Goal: Task Accomplishment & Management: Complete application form

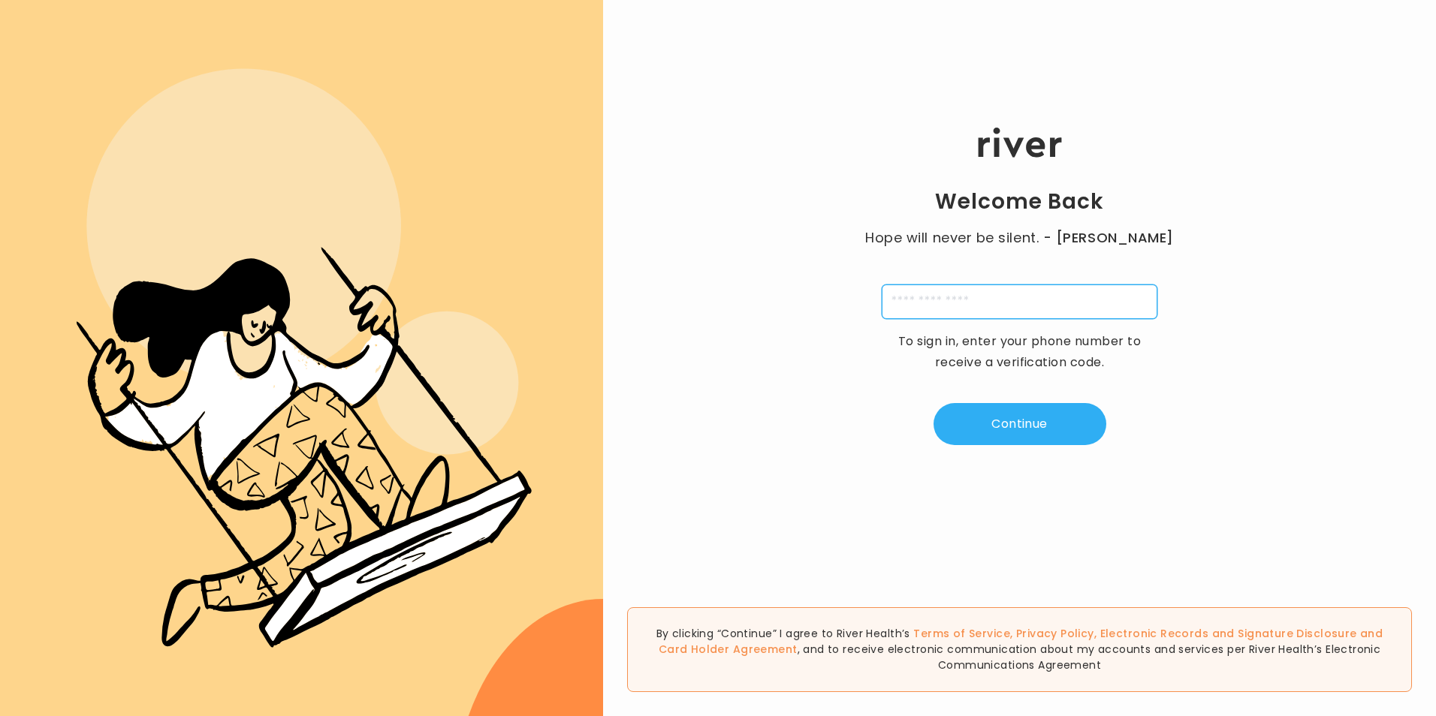
click at [1003, 302] on input "tel" at bounding box center [1020, 302] width 276 height 35
type input "**********"
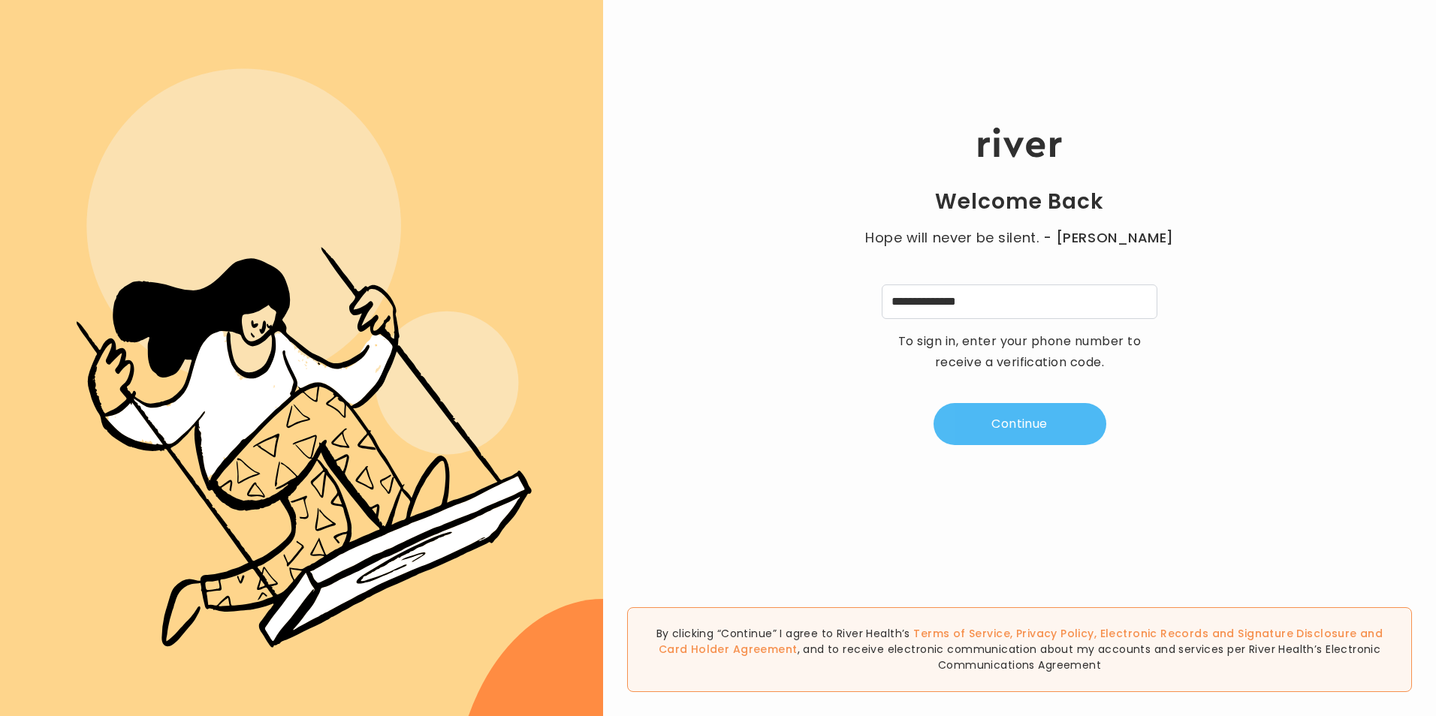
click at [1005, 422] on button "Continue" at bounding box center [1020, 424] width 173 height 42
type input "*"
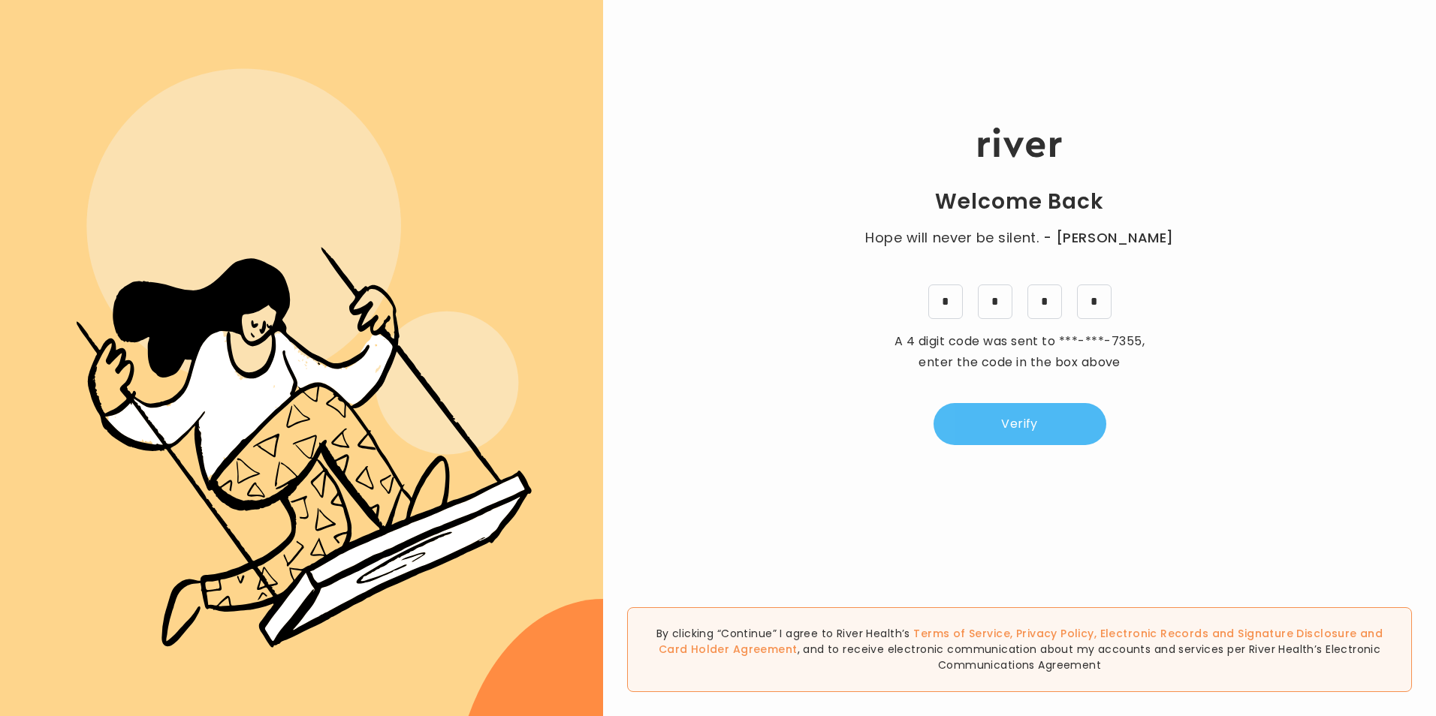
click at [1042, 426] on button "Verify" at bounding box center [1020, 424] width 173 height 42
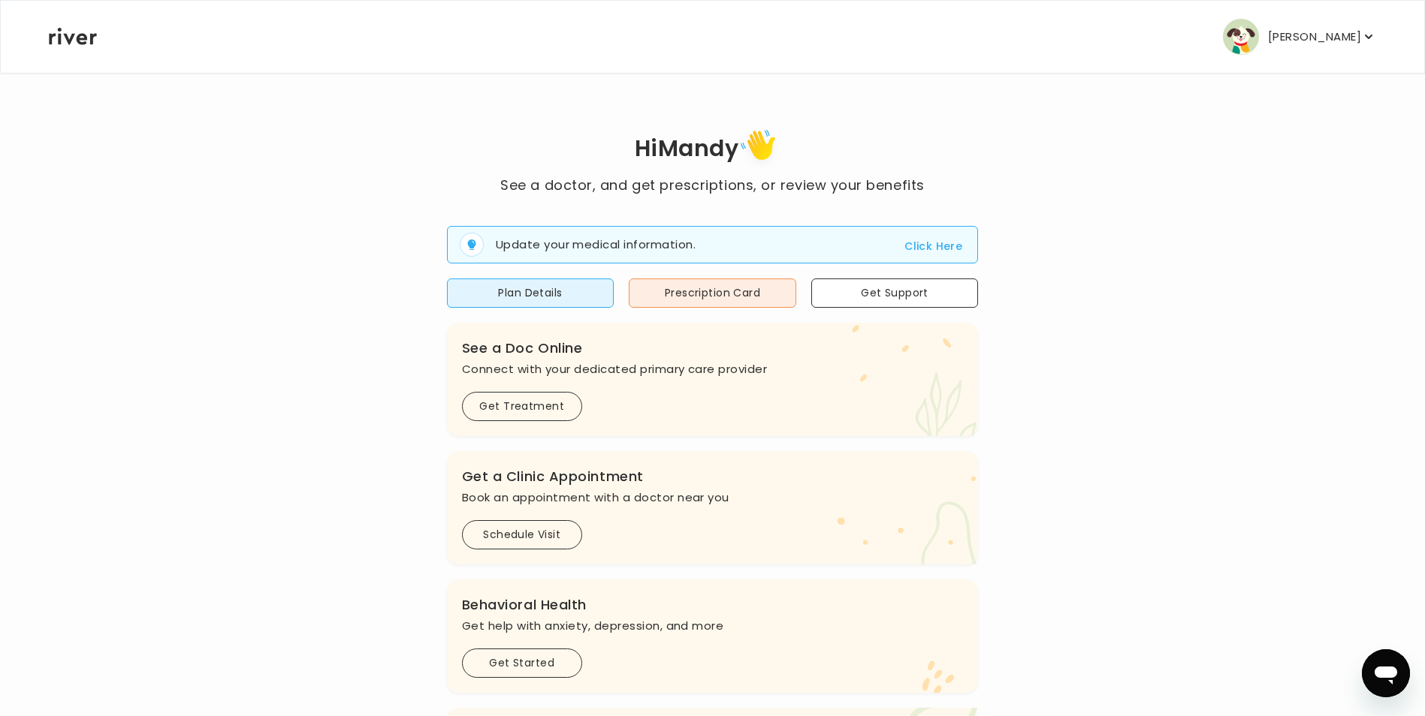
click at [949, 246] on button "Click Here" at bounding box center [933, 246] width 58 height 18
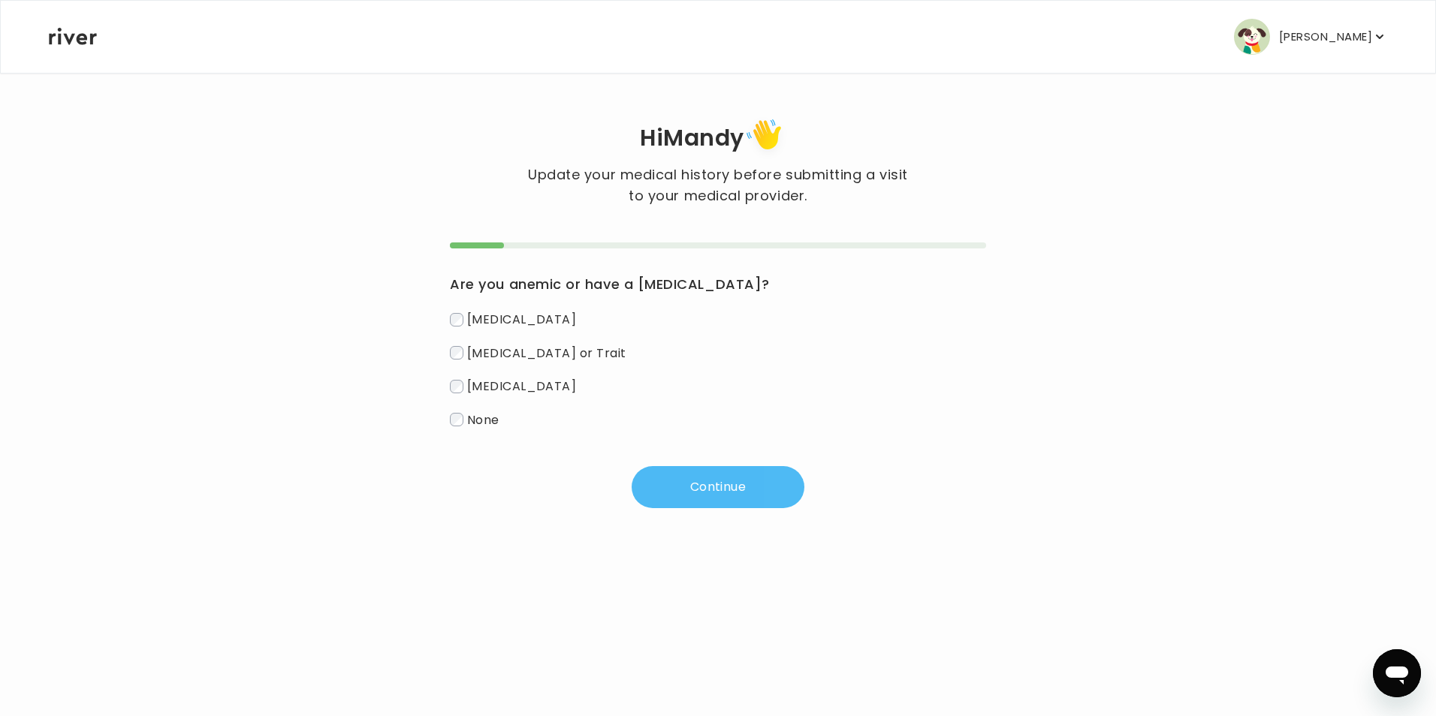
click at [693, 476] on button "Continue" at bounding box center [718, 487] width 173 height 42
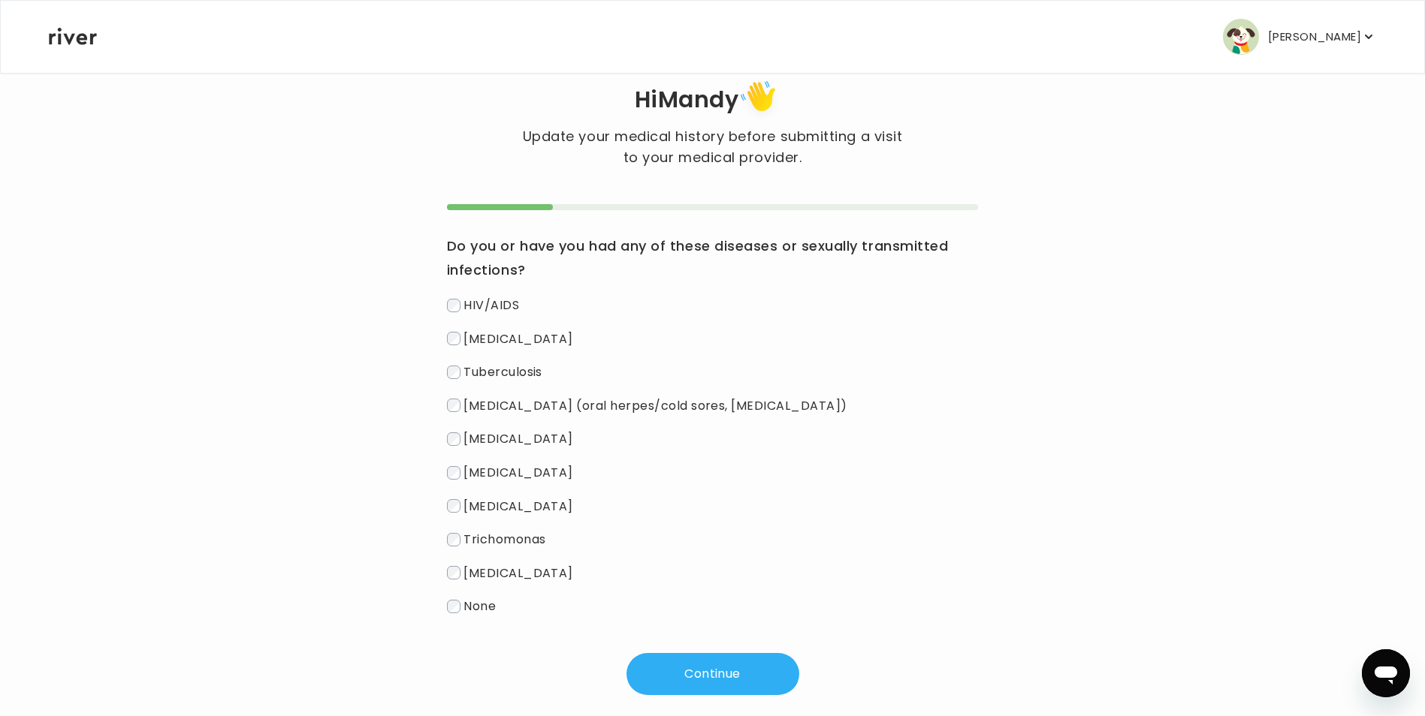
scroll to position [59, 0]
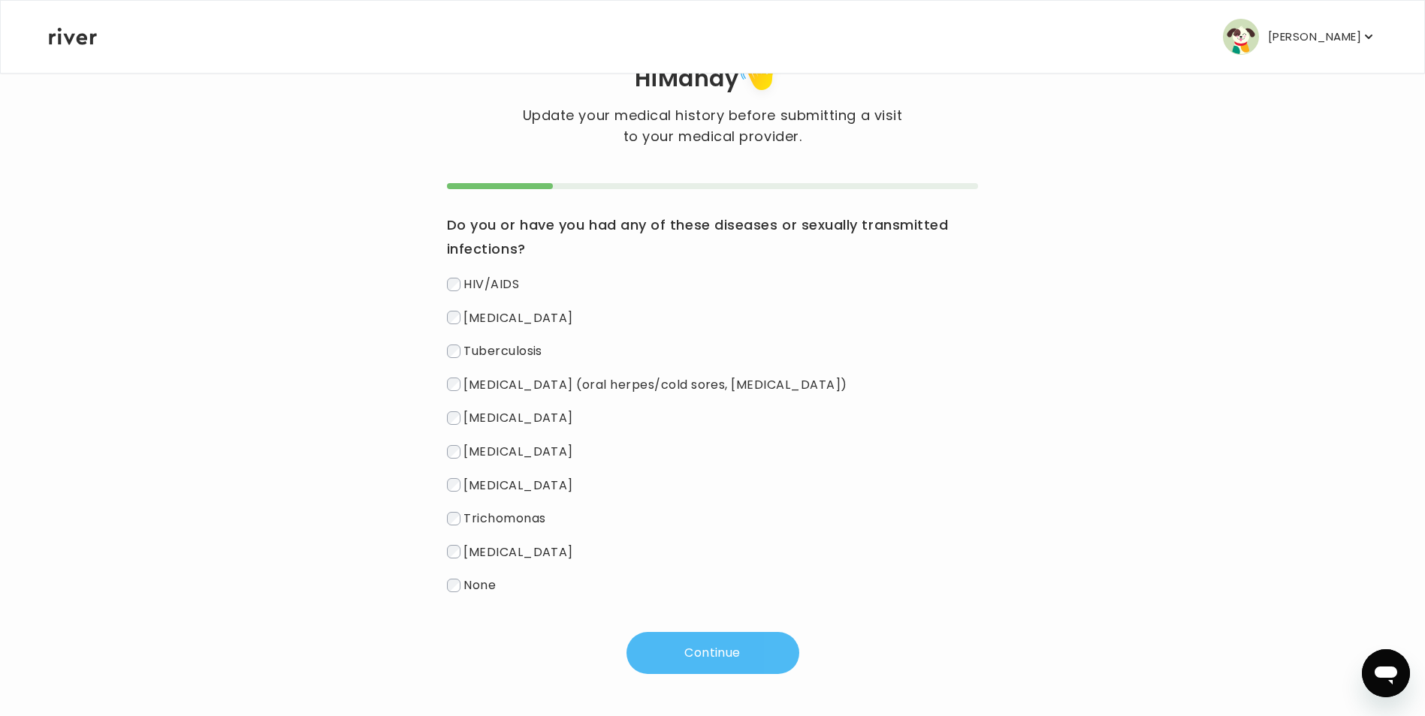
click at [697, 643] on button "Continue" at bounding box center [712, 653] width 173 height 42
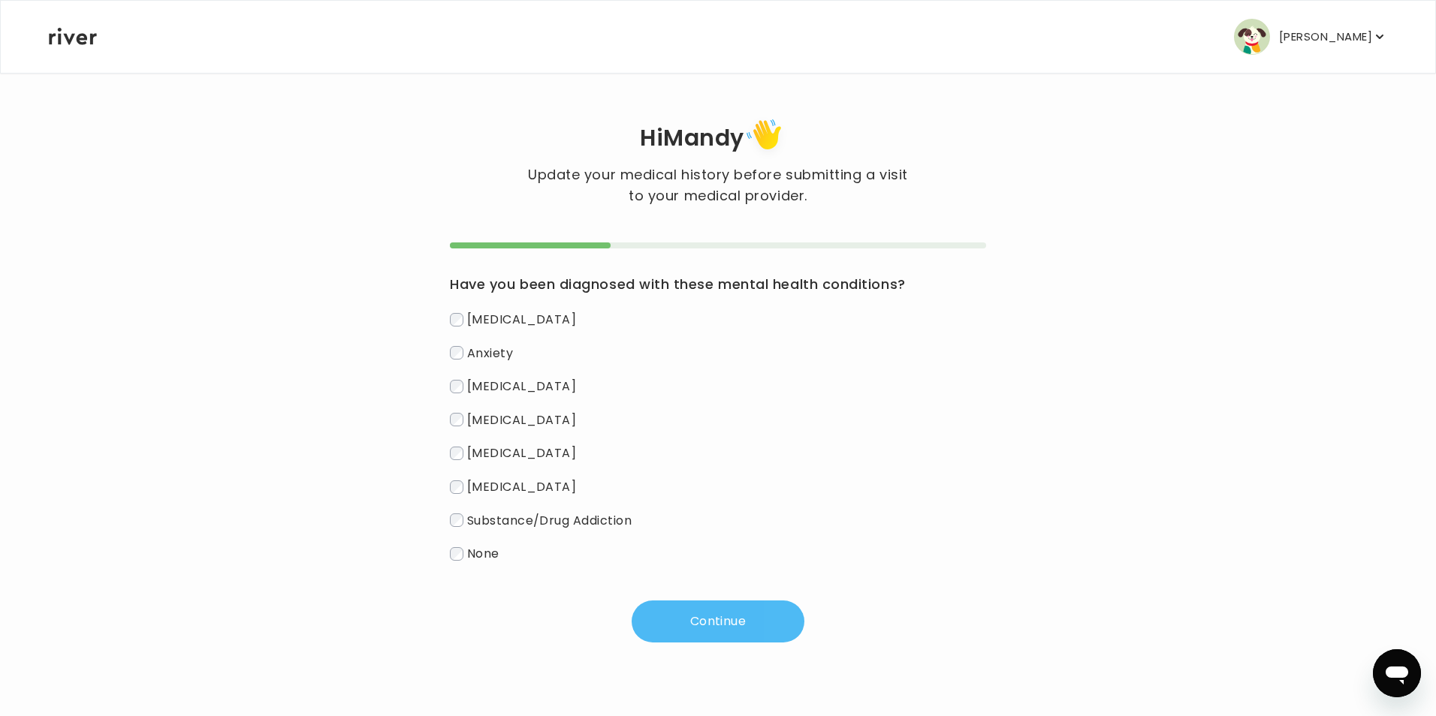
click at [695, 620] on button "Continue" at bounding box center [718, 622] width 173 height 42
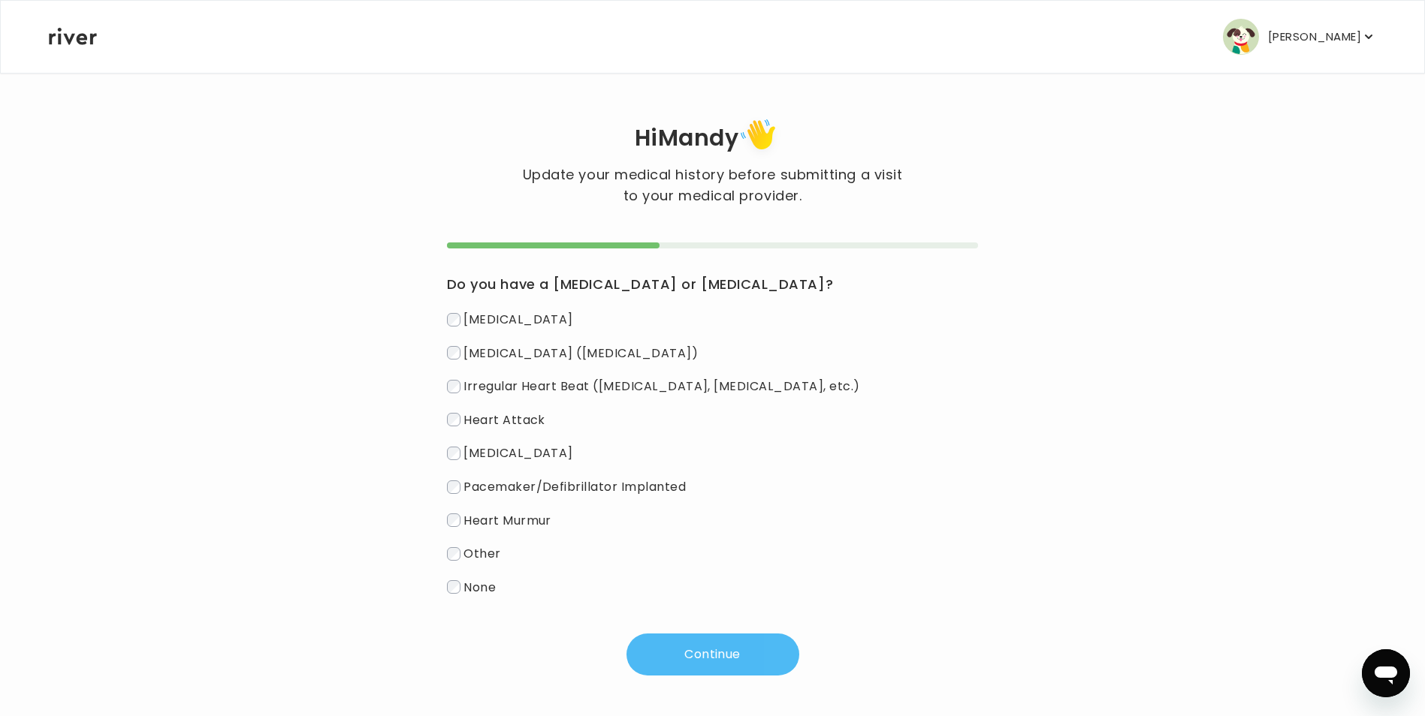
click at [757, 656] on button "Continue" at bounding box center [712, 655] width 173 height 42
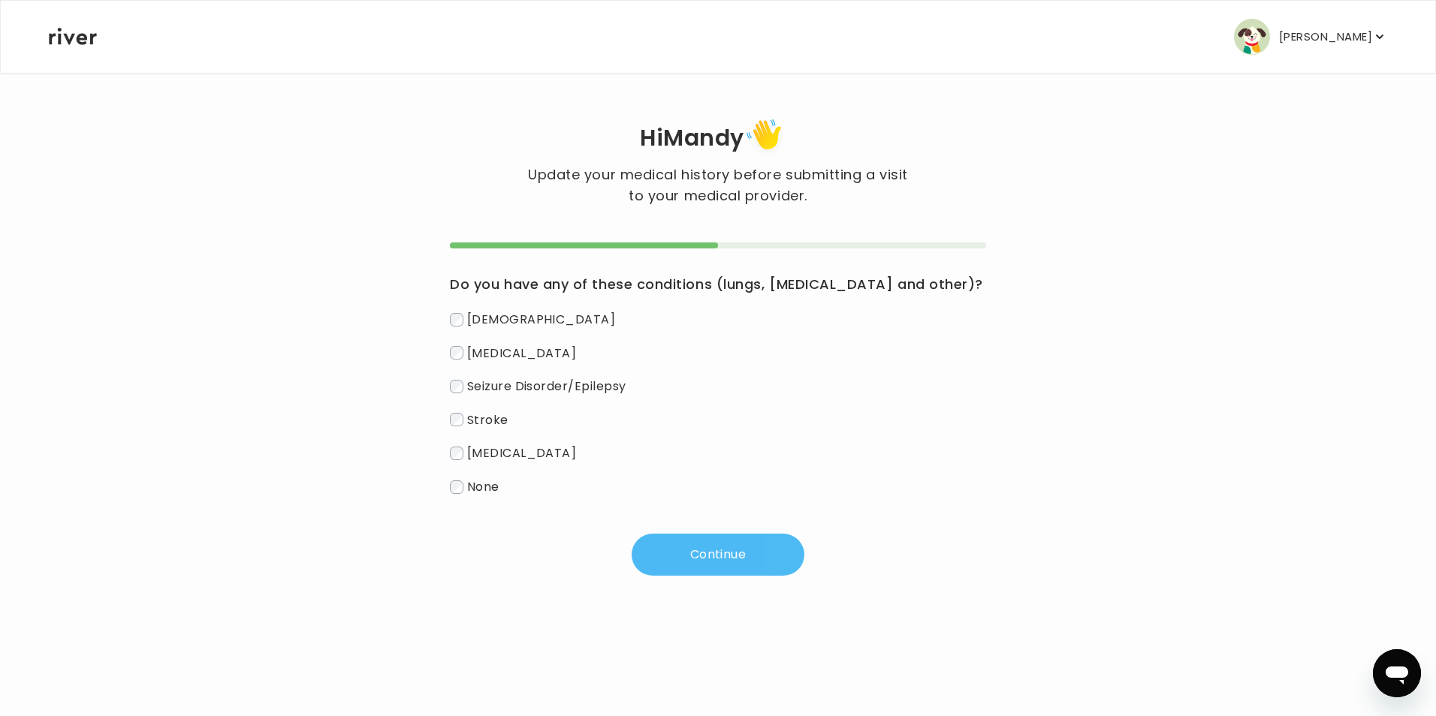
click at [749, 556] on button "Continue" at bounding box center [718, 555] width 173 height 42
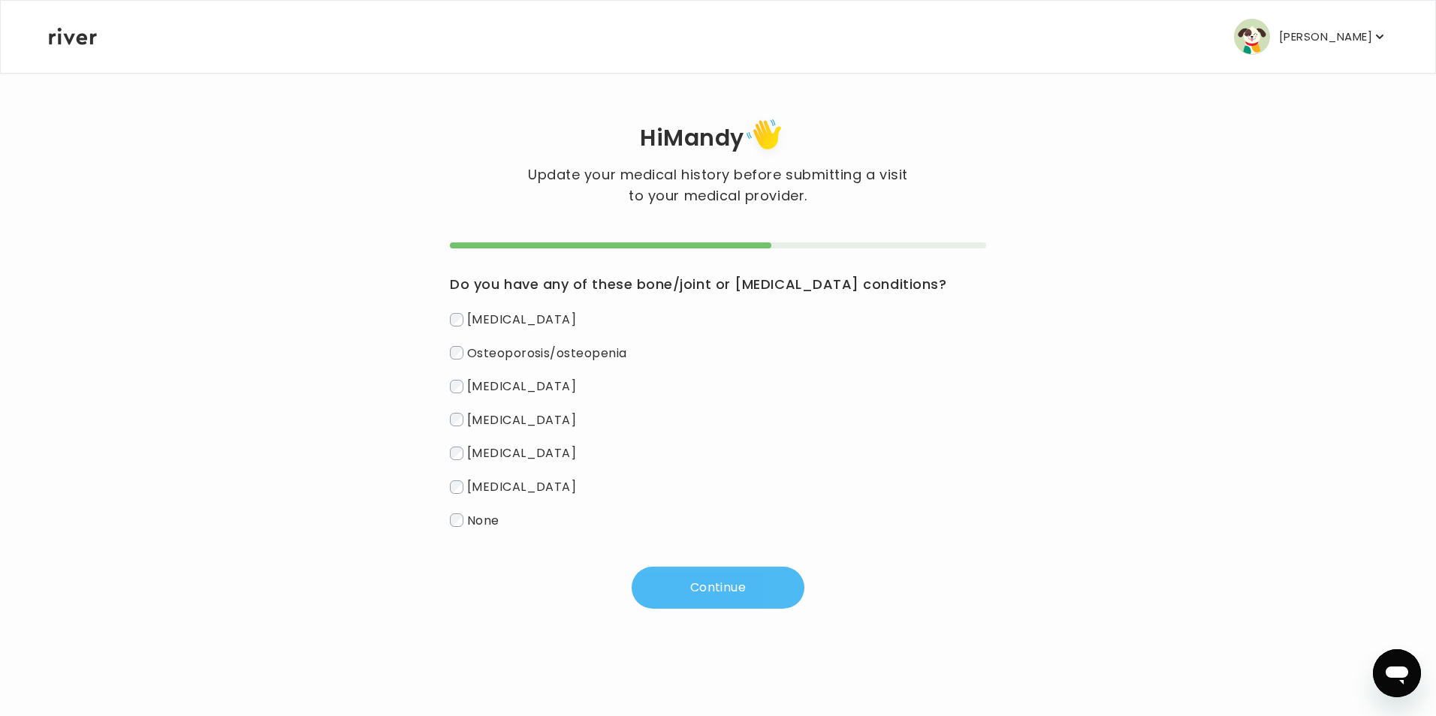
click at [699, 578] on button "Continue" at bounding box center [718, 588] width 173 height 42
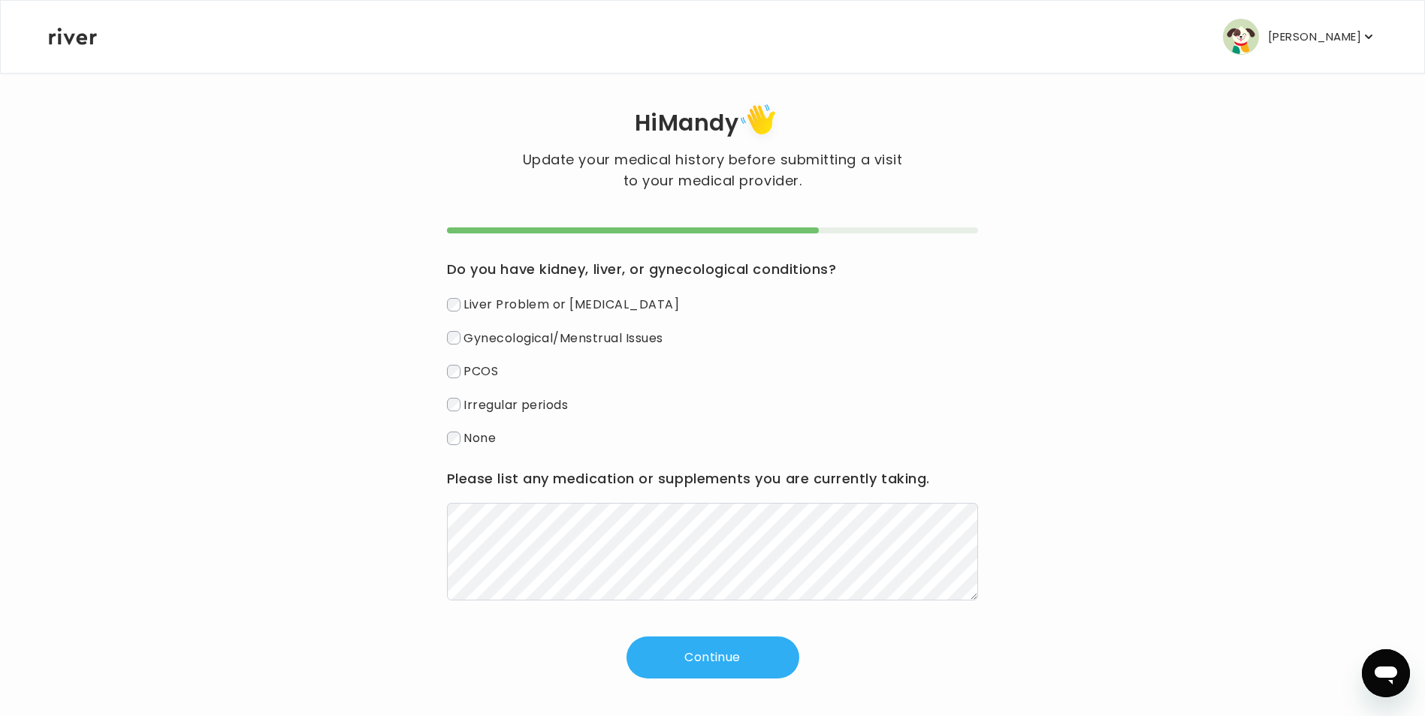
scroll to position [20, 0]
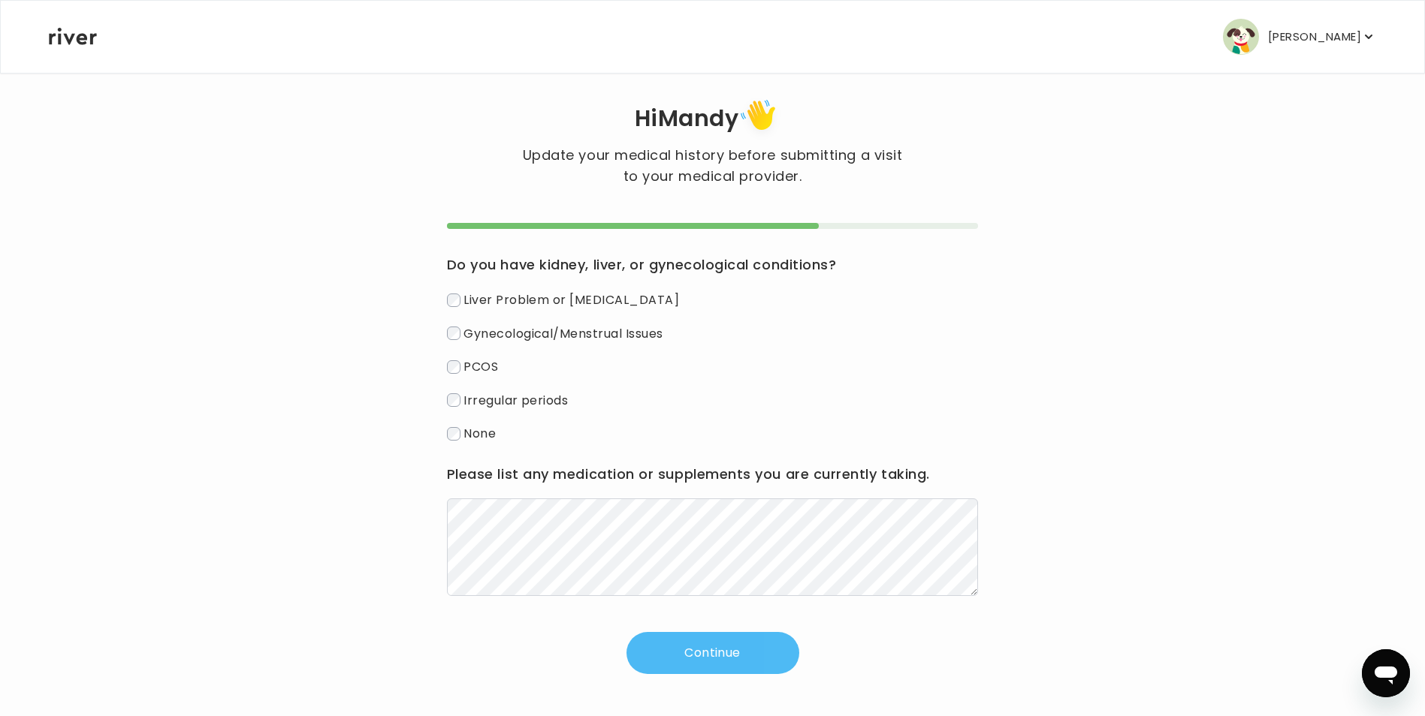
click at [739, 660] on button "Continue" at bounding box center [712, 653] width 173 height 42
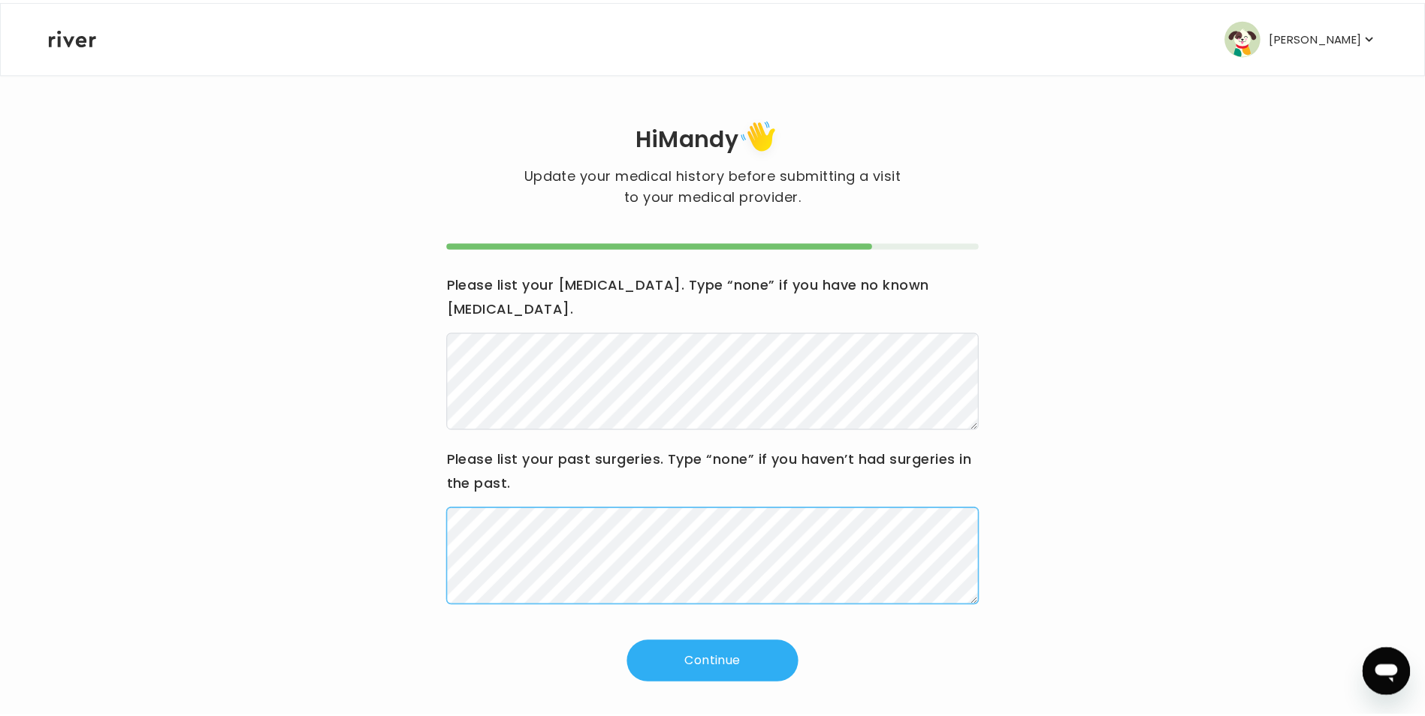
scroll to position [0, 0]
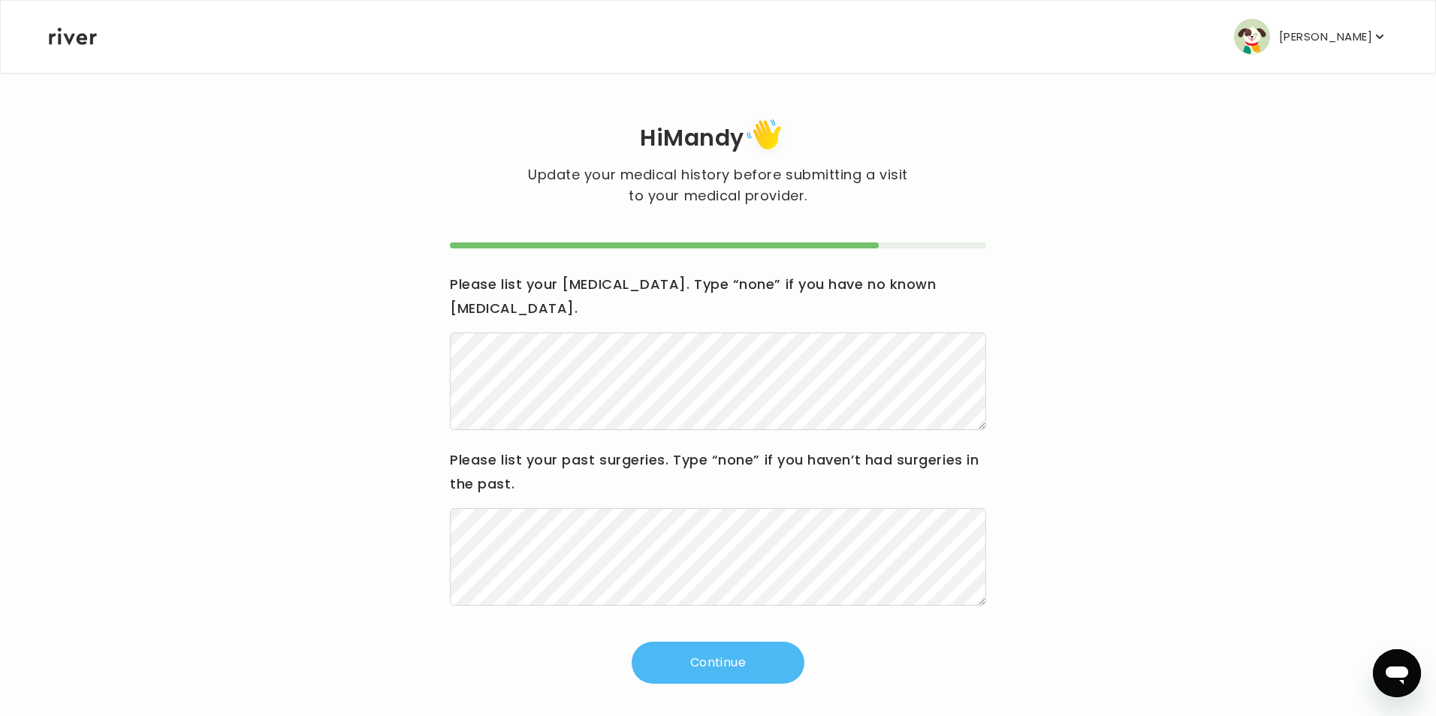
click at [704, 642] on button "Continue" at bounding box center [718, 663] width 173 height 42
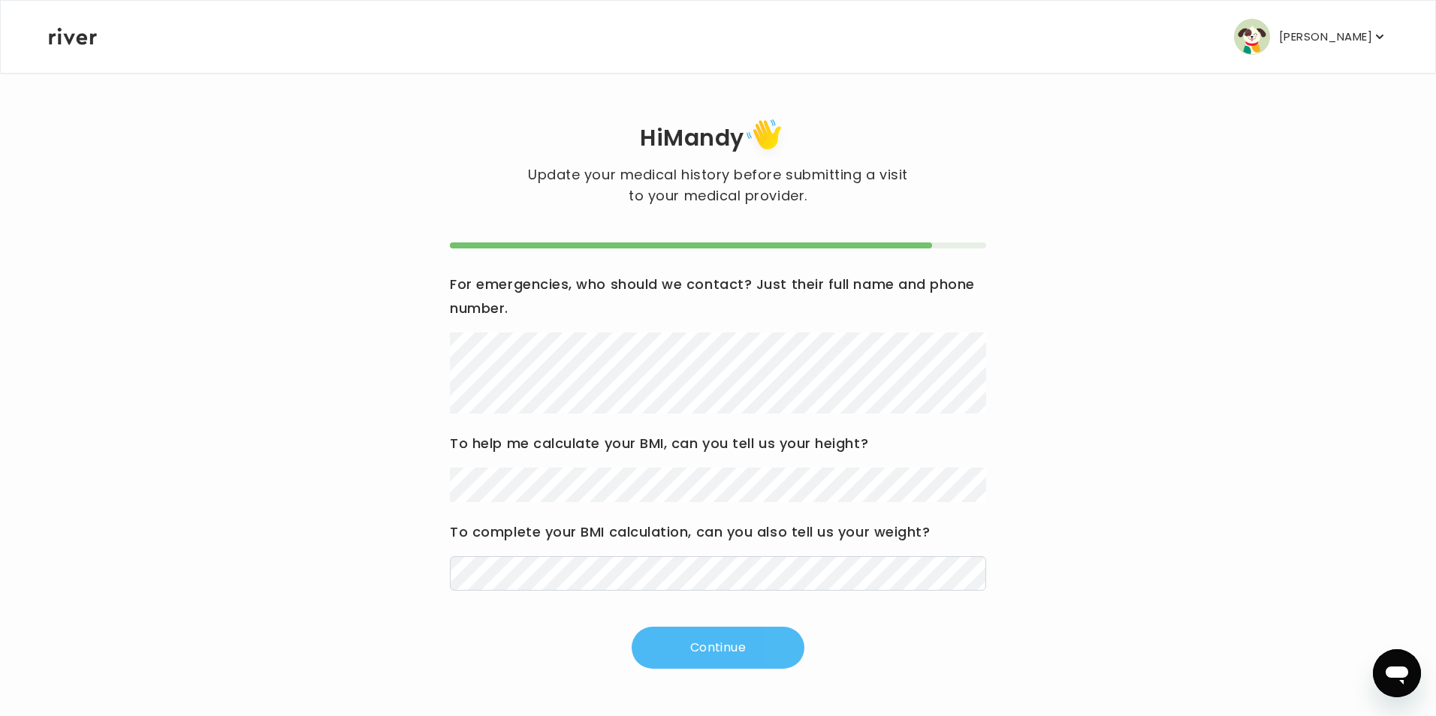
click at [705, 657] on button "Continue" at bounding box center [718, 648] width 173 height 42
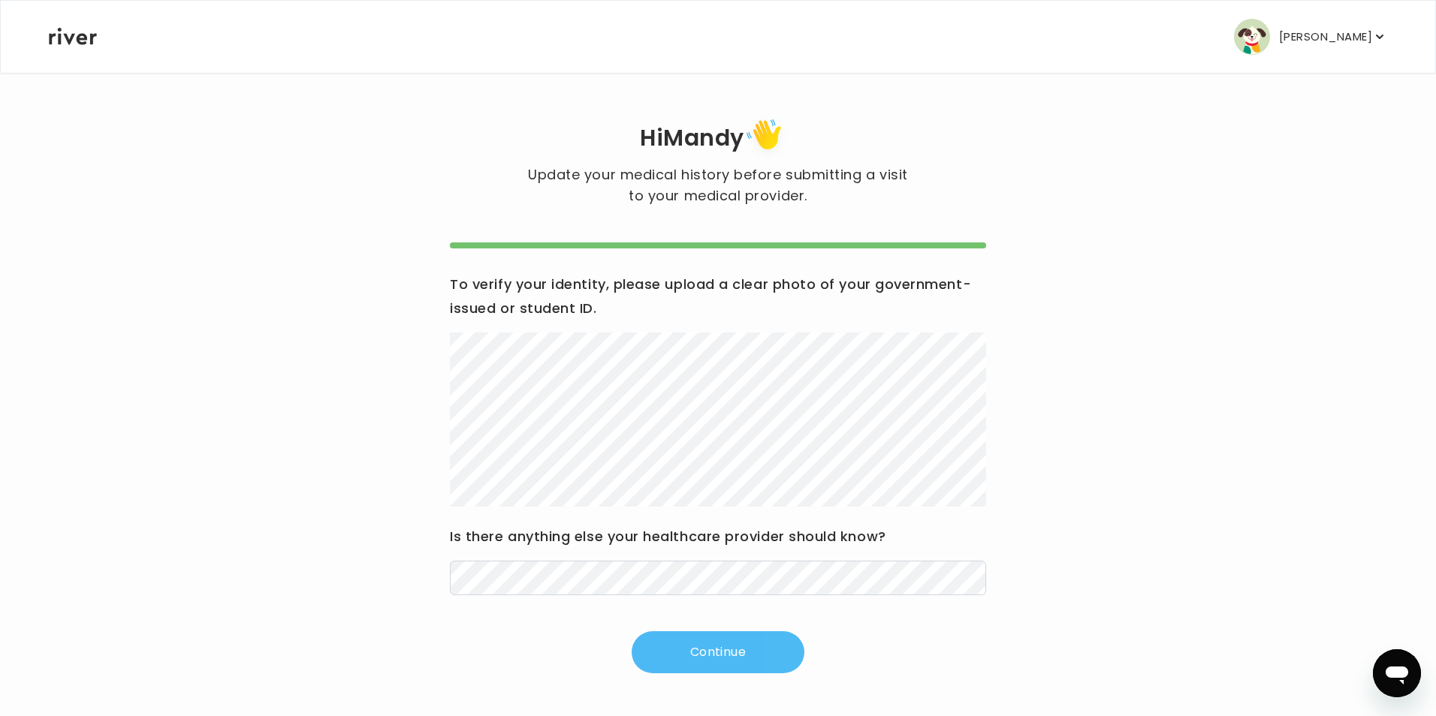
click at [767, 647] on button "Continue" at bounding box center [718, 653] width 173 height 42
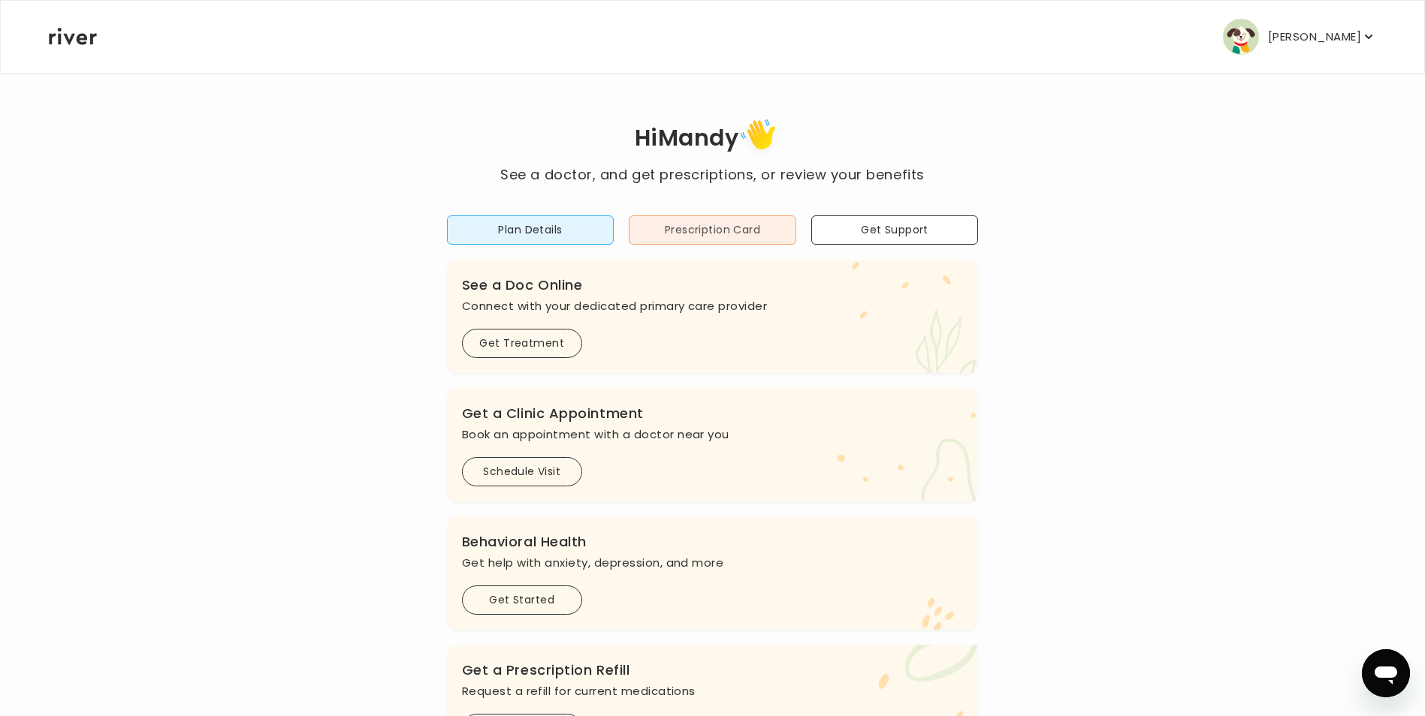
click at [716, 225] on button "Prescription Card" at bounding box center [712, 230] width 167 height 29
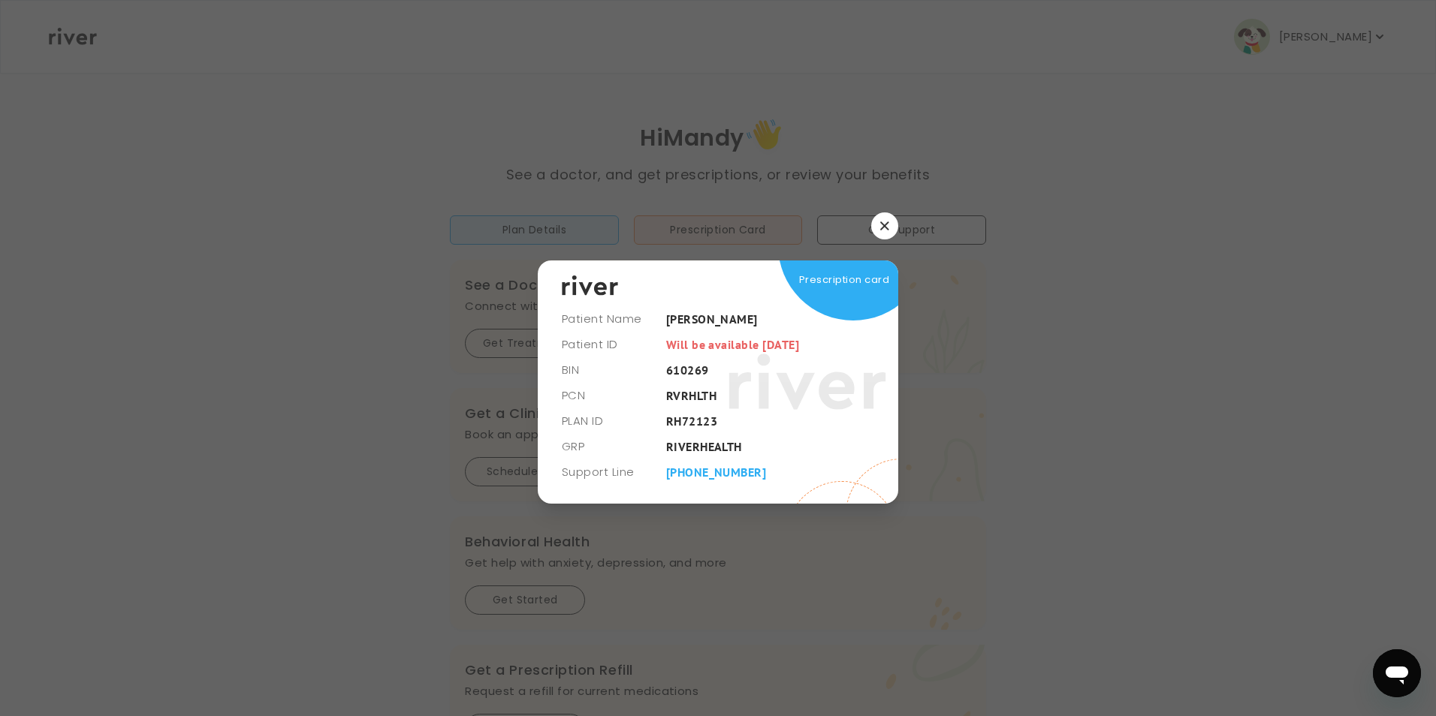
click at [885, 228] on icon "button" at bounding box center [884, 226] width 8 height 8
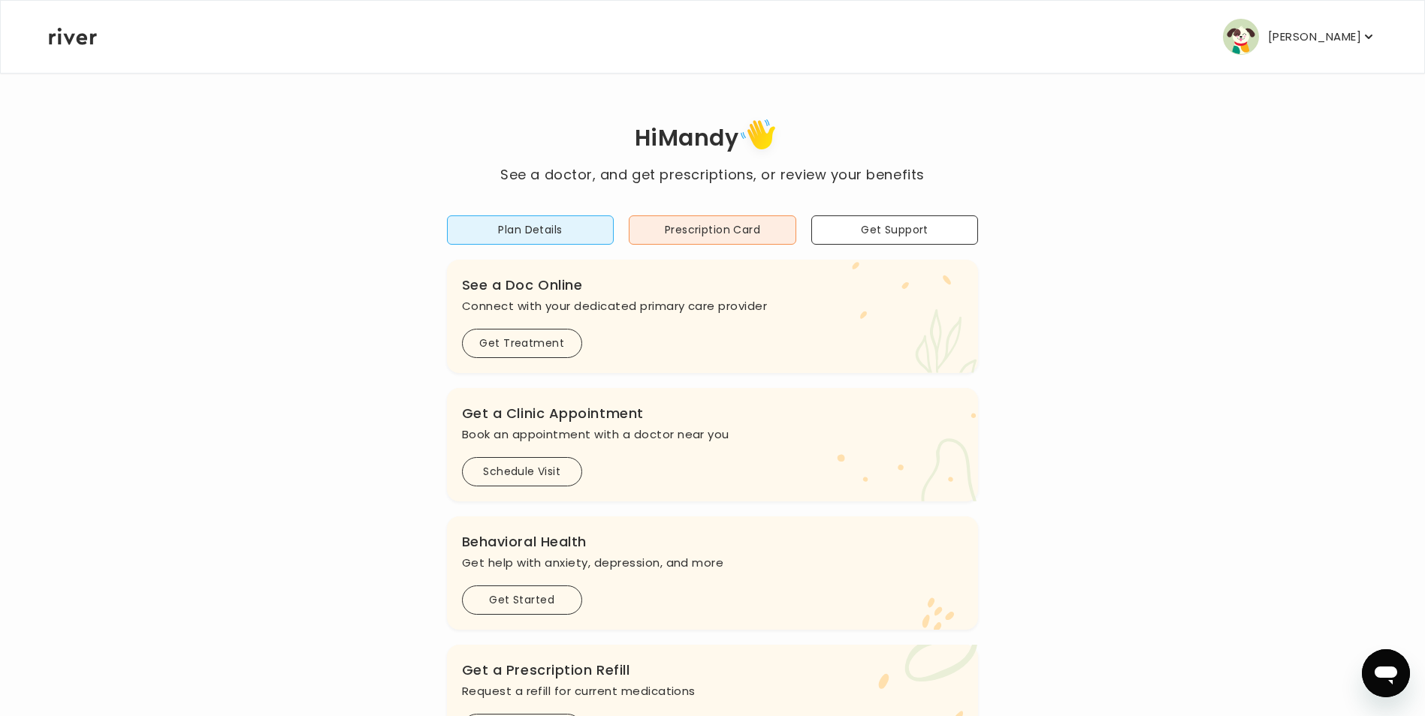
click at [1190, 342] on div "Hi [PERSON_NAME] See a doctor, and get prescriptions, or review your benefits P…" at bounding box center [712, 500] width 1329 height 773
click at [522, 231] on button "Plan Details" at bounding box center [530, 230] width 167 height 29
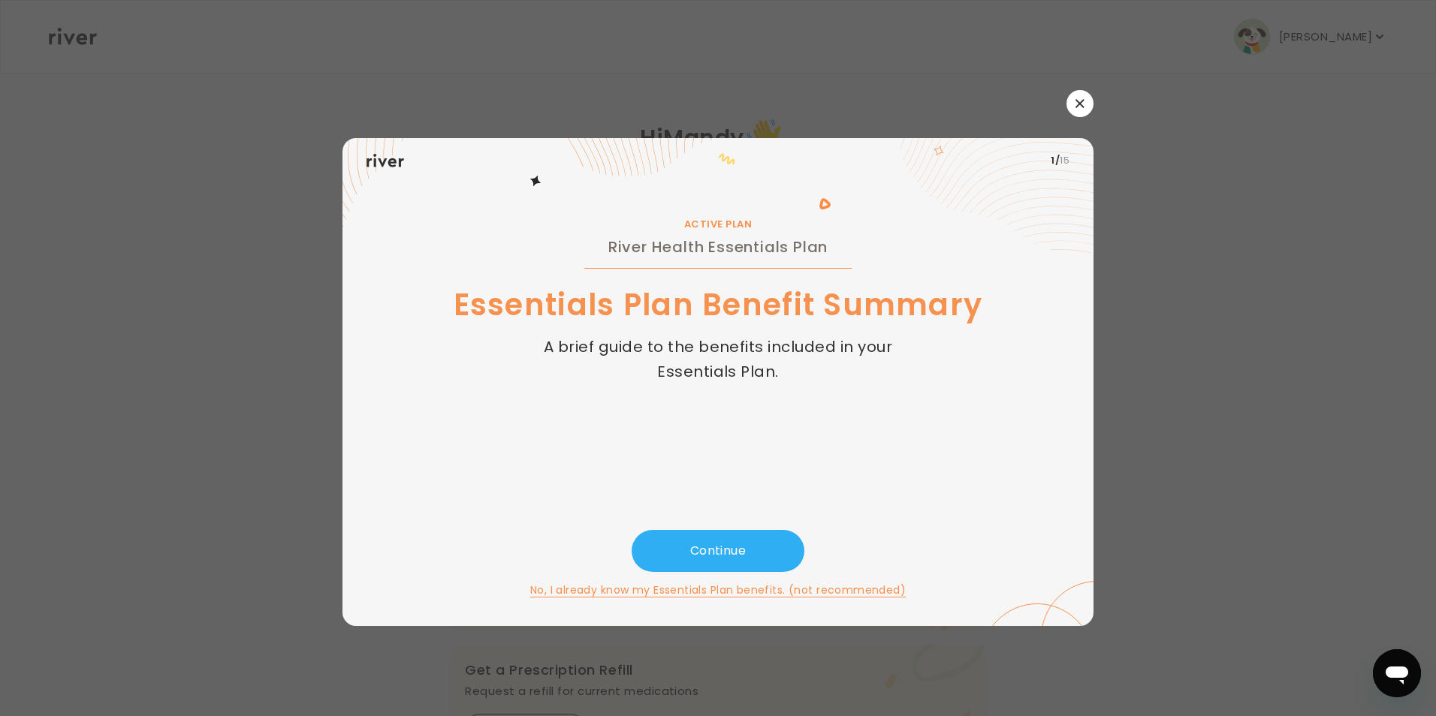
click at [1075, 93] on button "button" at bounding box center [1079, 103] width 27 height 27
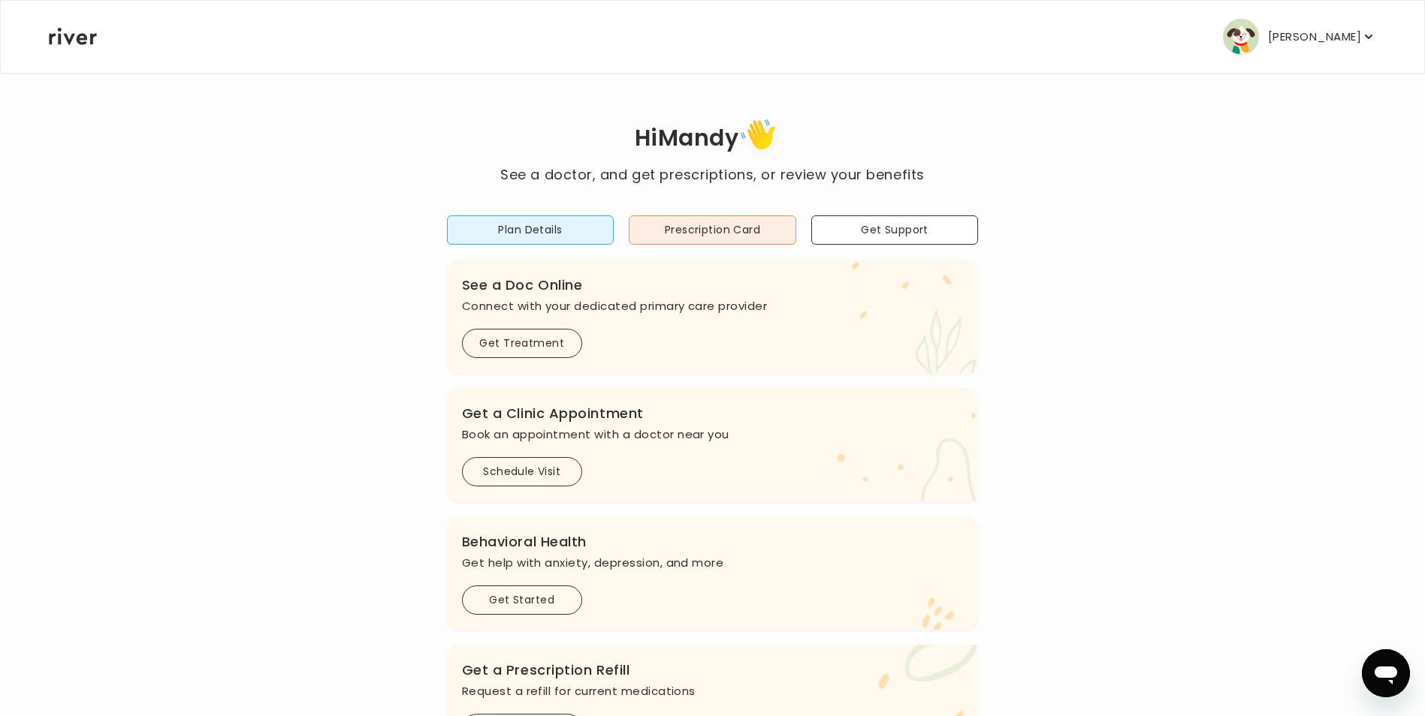
click at [1333, 40] on p "[PERSON_NAME]" at bounding box center [1314, 36] width 93 height 21
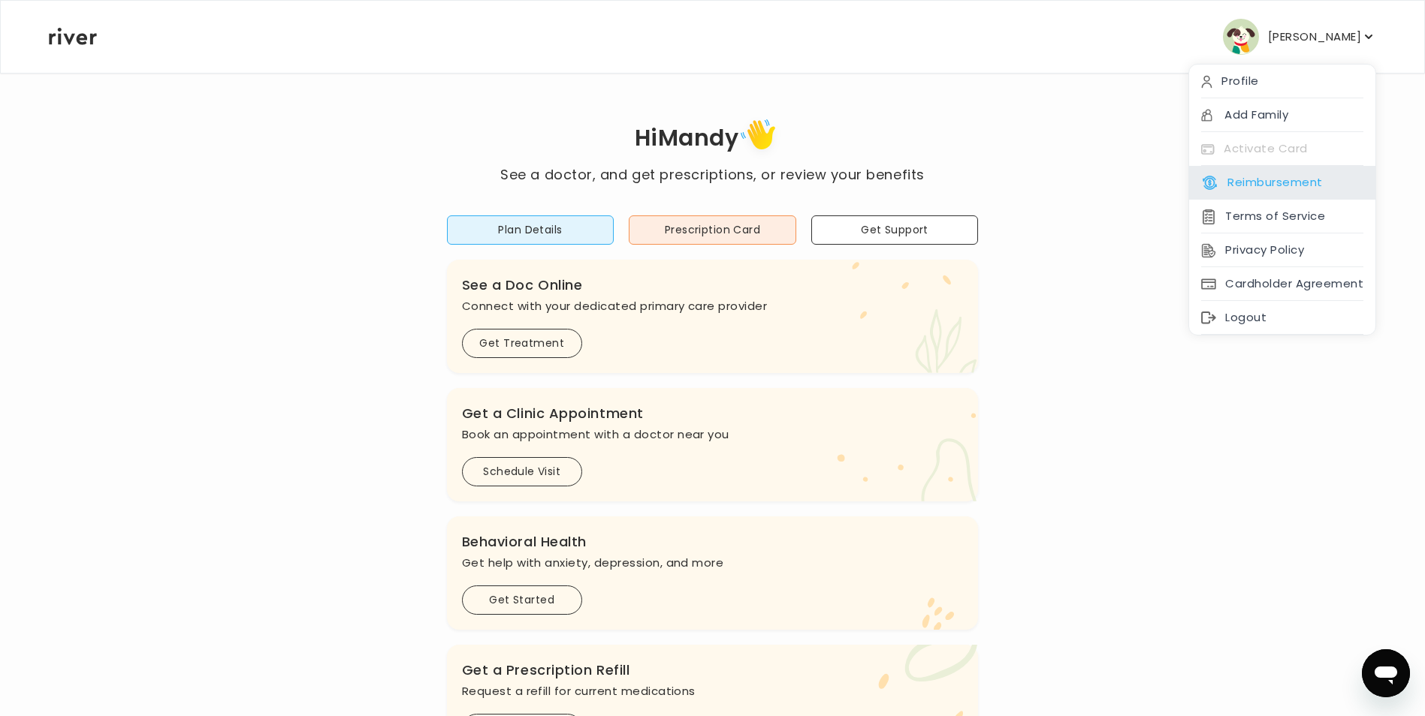
click at [1320, 187] on button "Reimbursement" at bounding box center [1261, 182] width 121 height 21
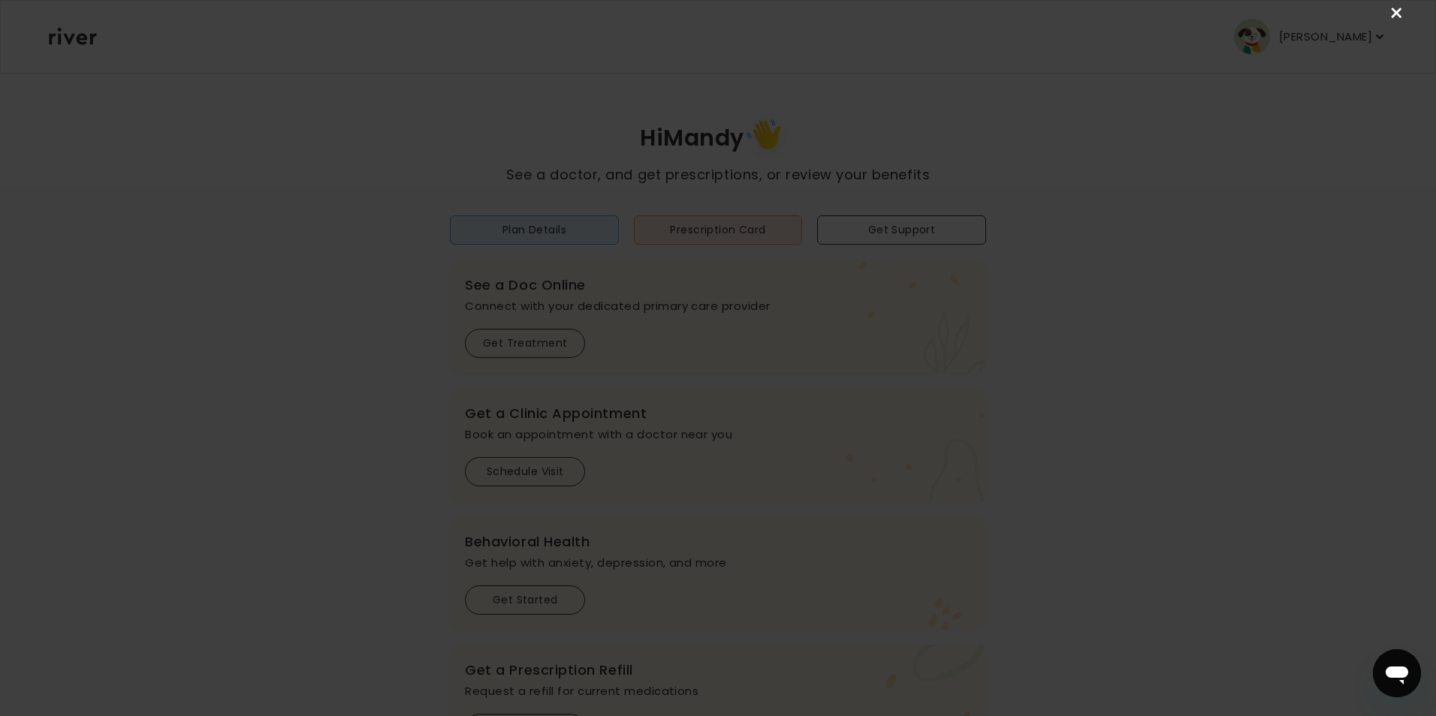
click at [1395, 8] on link "×" at bounding box center [1397, 14] width 18 height 18
